Goal: Task Accomplishment & Management: Use online tool/utility

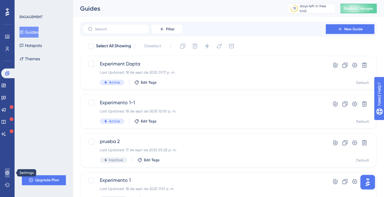
click at [5, 173] on link at bounding box center [7, 173] width 5 height 10
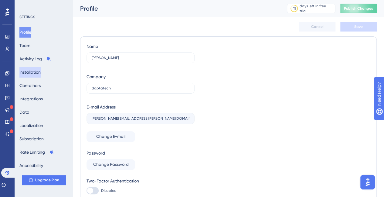
click at [39, 71] on button "Installation" at bounding box center [29, 72] width 21 height 11
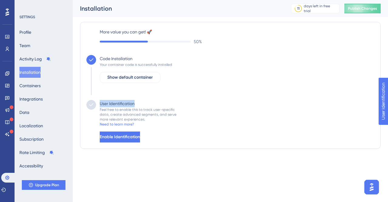
drag, startPoint x: 100, startPoint y: 103, endPoint x: 135, endPoint y: 103, distance: 34.6
click at [135, 103] on div "User Identification" at bounding box center [117, 103] width 35 height 7
copy div "User Identification"
